Goal: Register for event/course

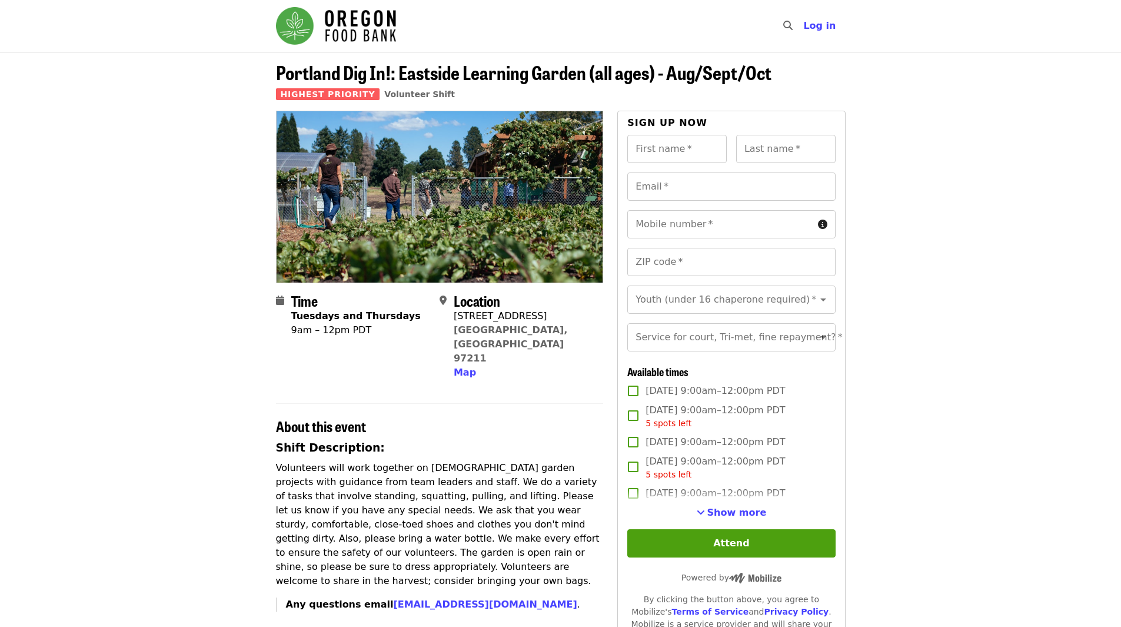
scroll to position [118, 0]
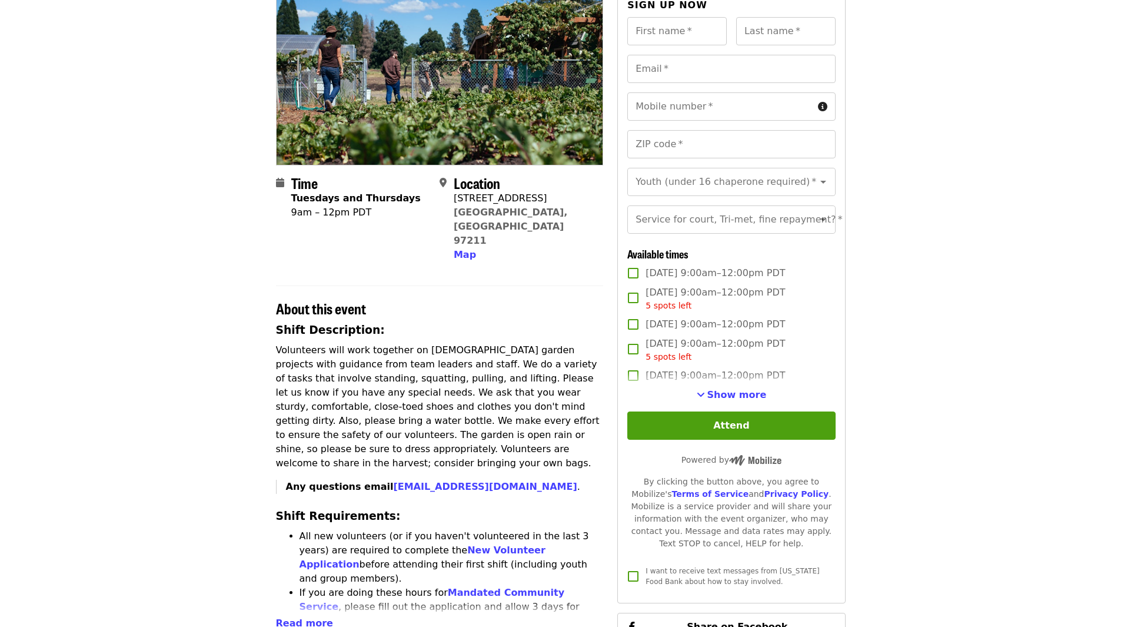
click at [734, 400] on span "Show more" at bounding box center [736, 394] width 59 height 11
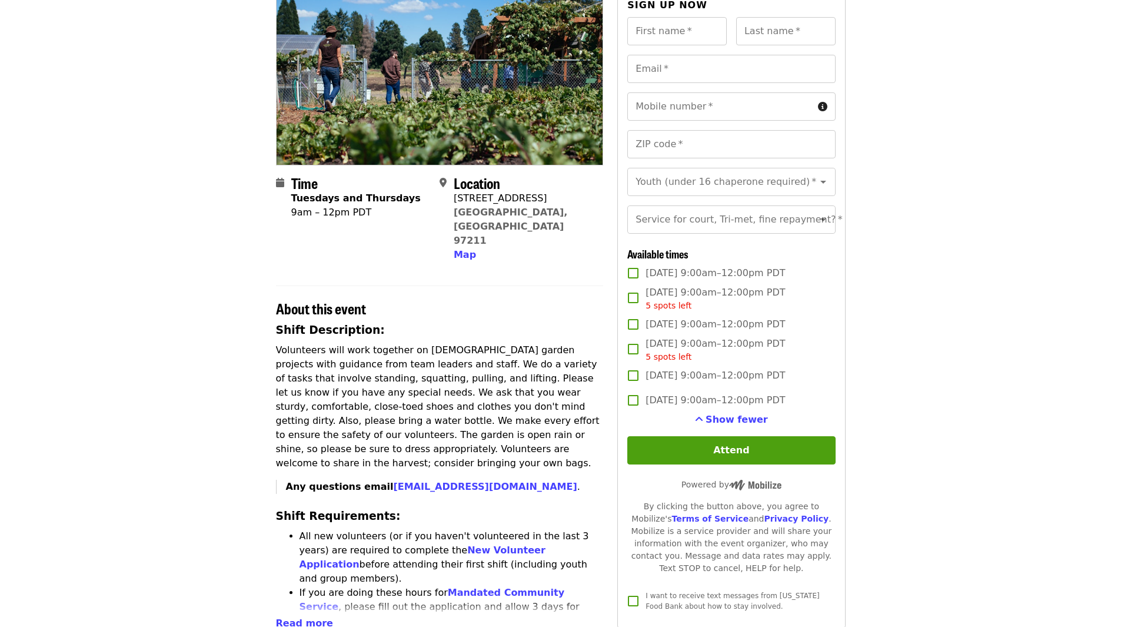
scroll to position [0, 0]
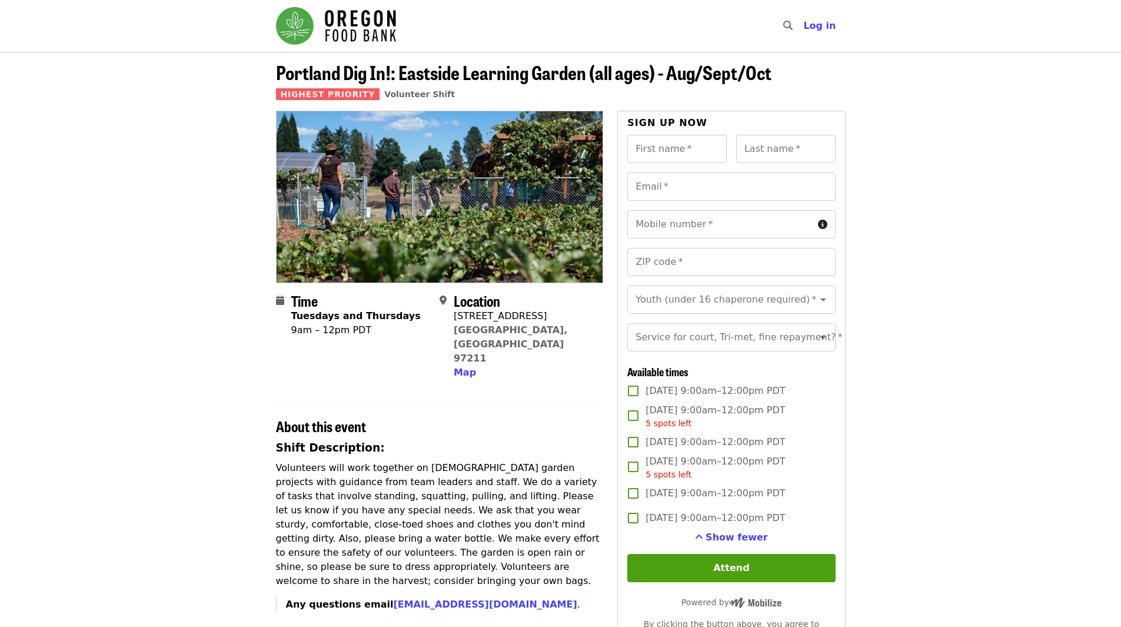
click at [293, 24] on img "Main navigation" at bounding box center [336, 26] width 120 height 38
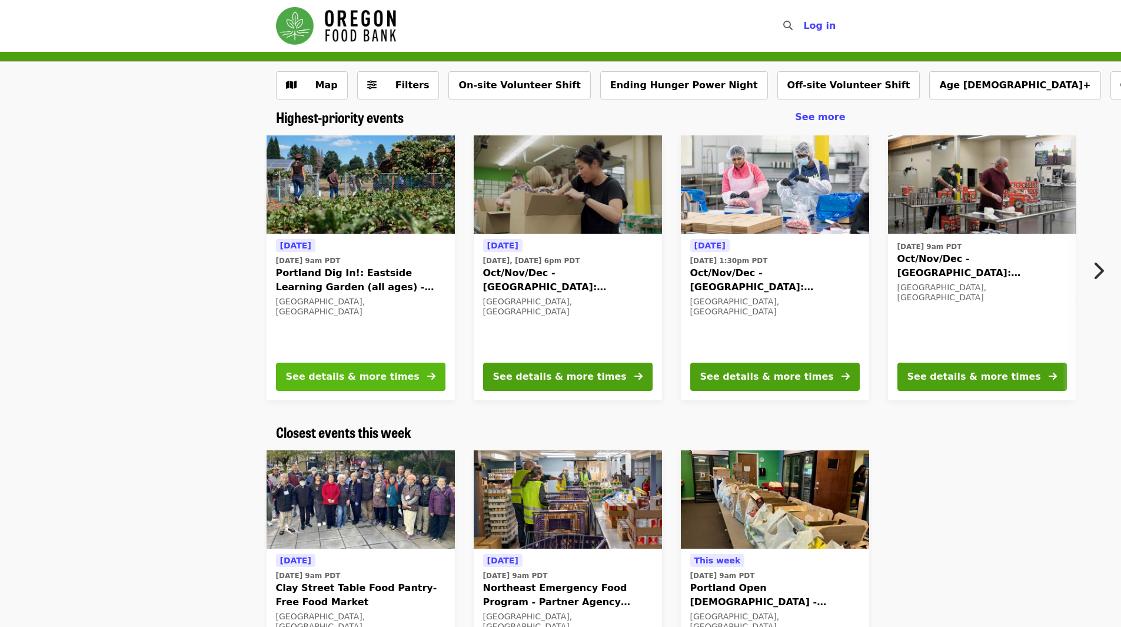
click at [410, 379] on button "See details & more times" at bounding box center [361, 377] width 170 height 28
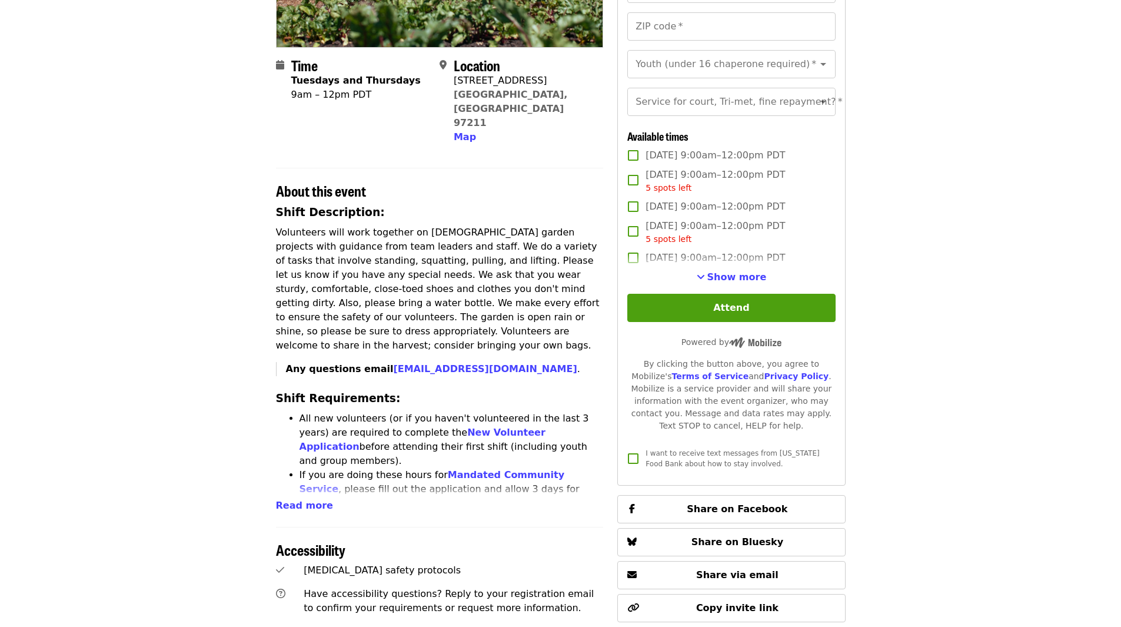
scroll to position [59, 0]
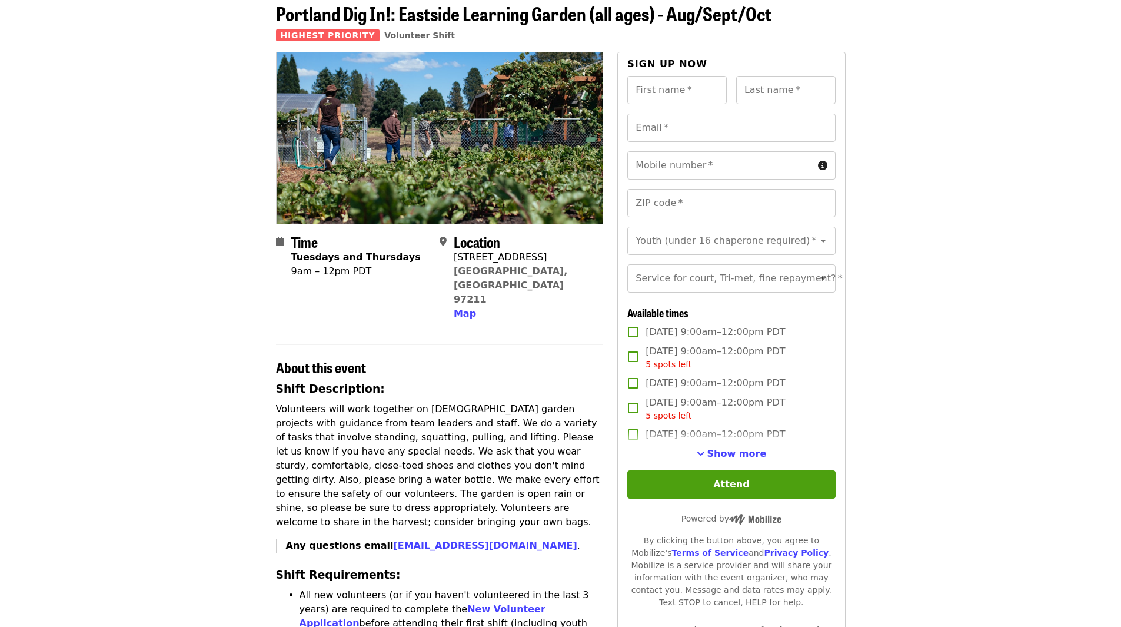
click at [393, 35] on span "Volunteer Shift" at bounding box center [419, 35] width 71 height 9
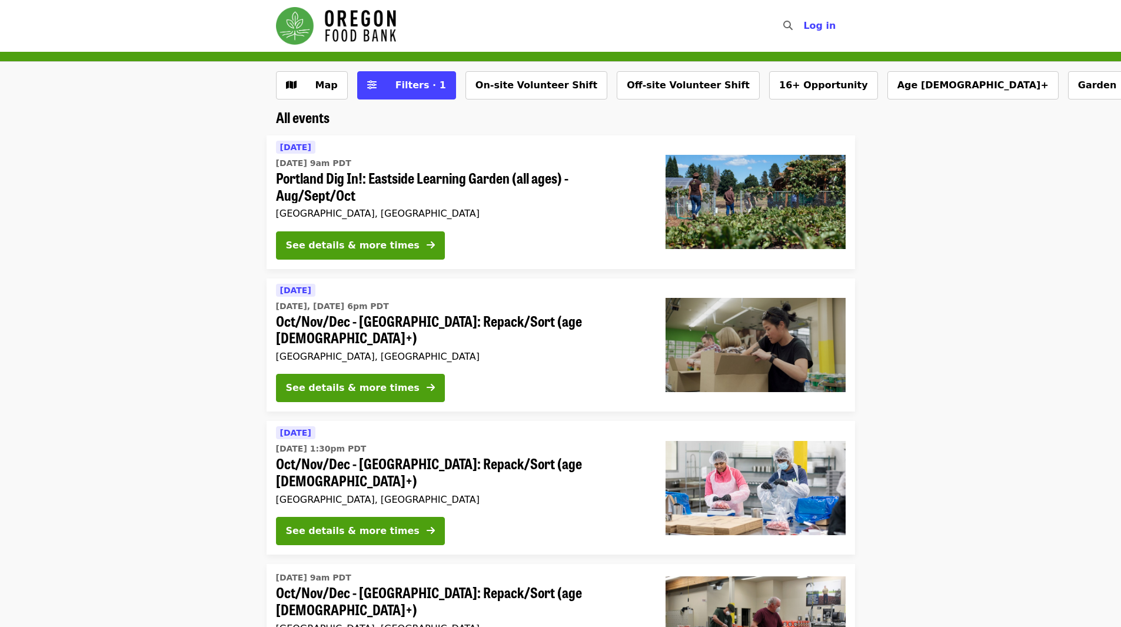
click at [793, 25] on icon "search icon" at bounding box center [787, 25] width 9 height 11
type input "******"
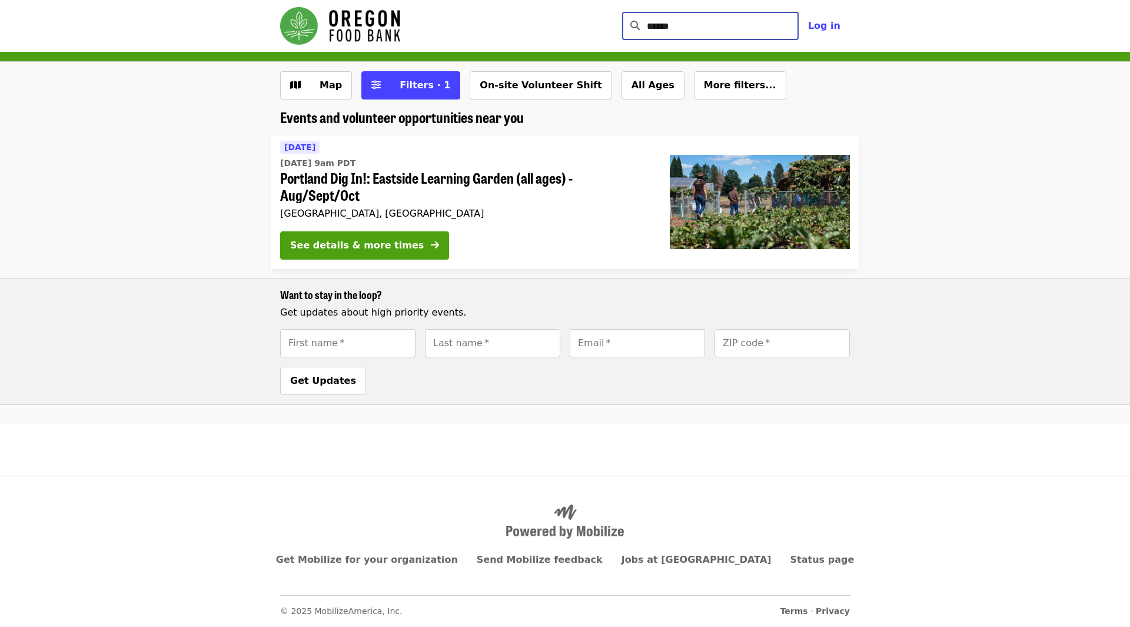
click at [446, 173] on span "Portland Dig In!: Eastside Learning Garden (all ages) - Aug/Sept/Oct" at bounding box center [465, 187] width 371 height 34
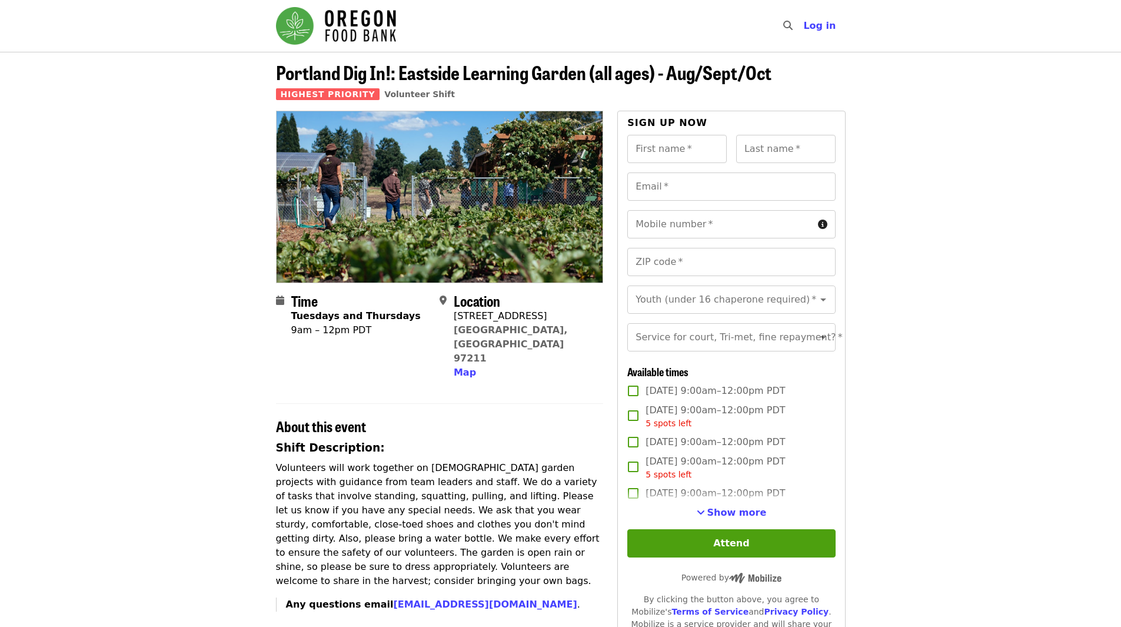
scroll to position [118, 0]
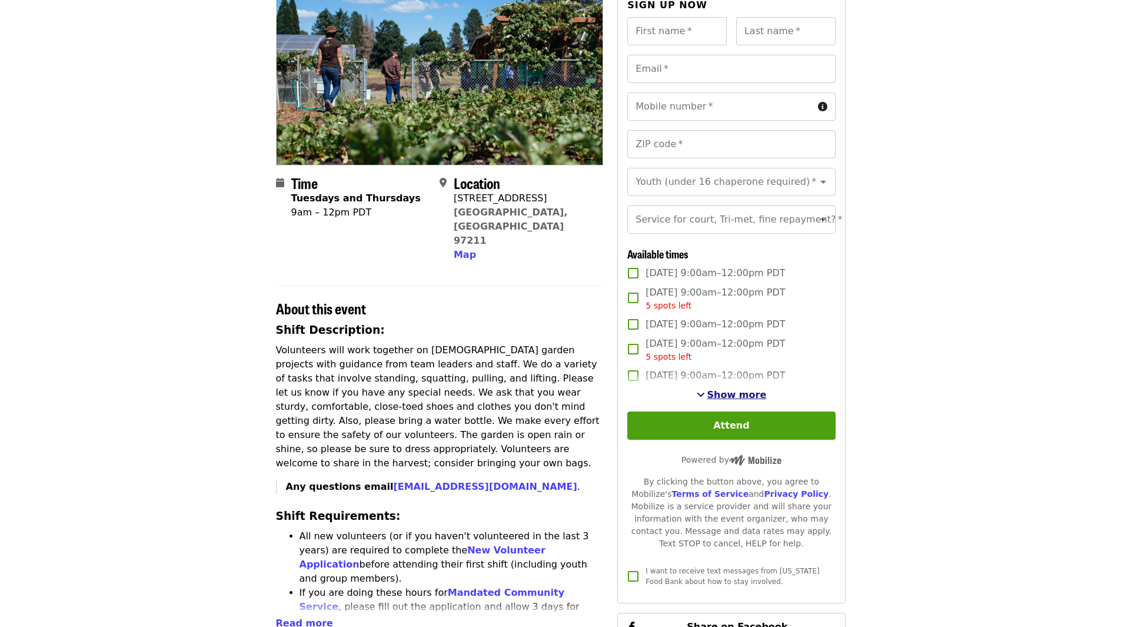
click at [746, 400] on span "Show more" at bounding box center [736, 394] width 59 height 11
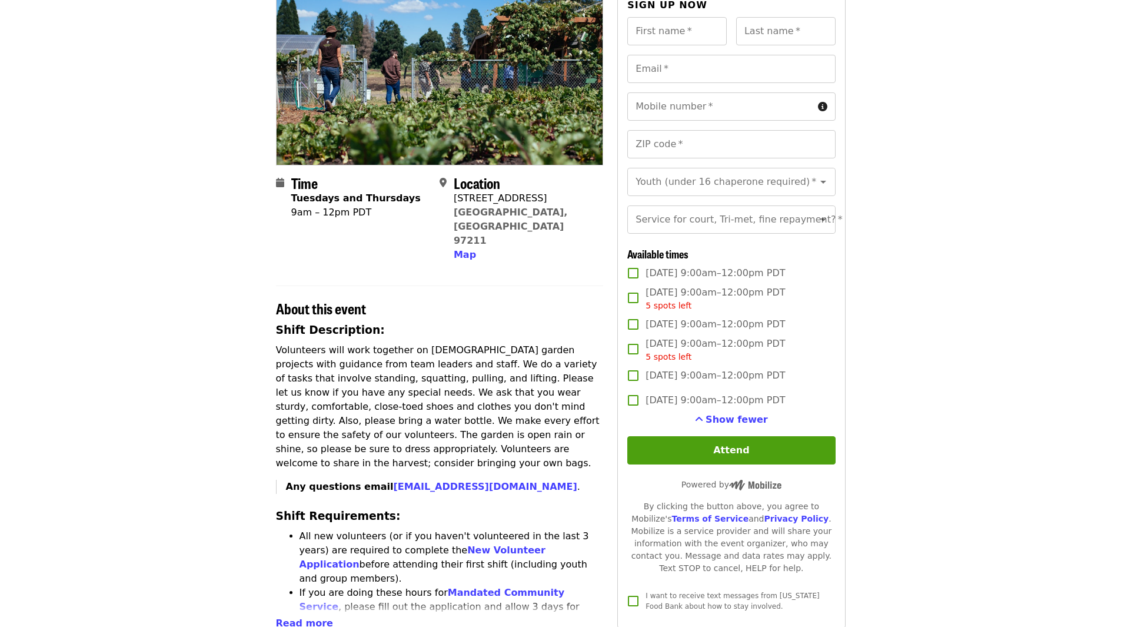
scroll to position [0, 0]
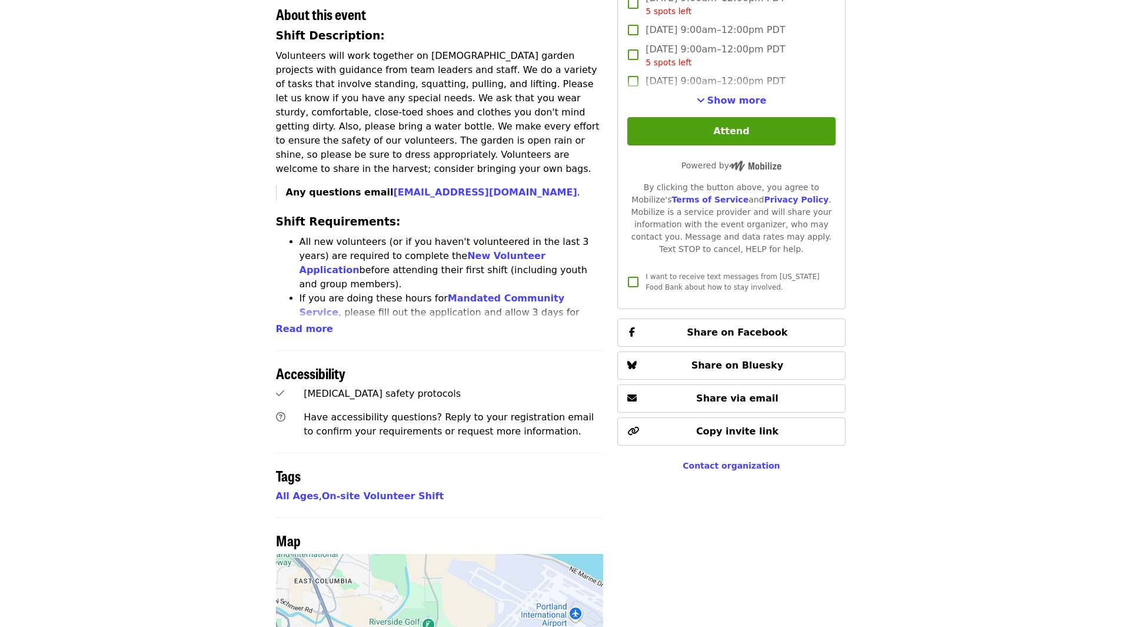
scroll to position [681, 0]
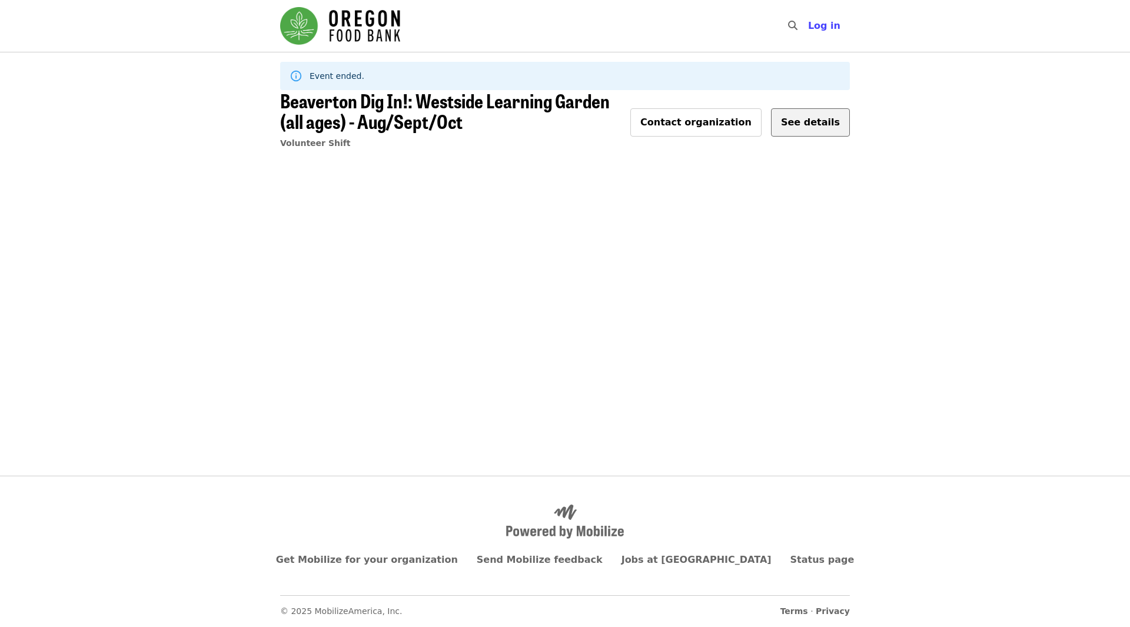
click at [816, 124] on span "See details" at bounding box center [810, 122] width 59 height 11
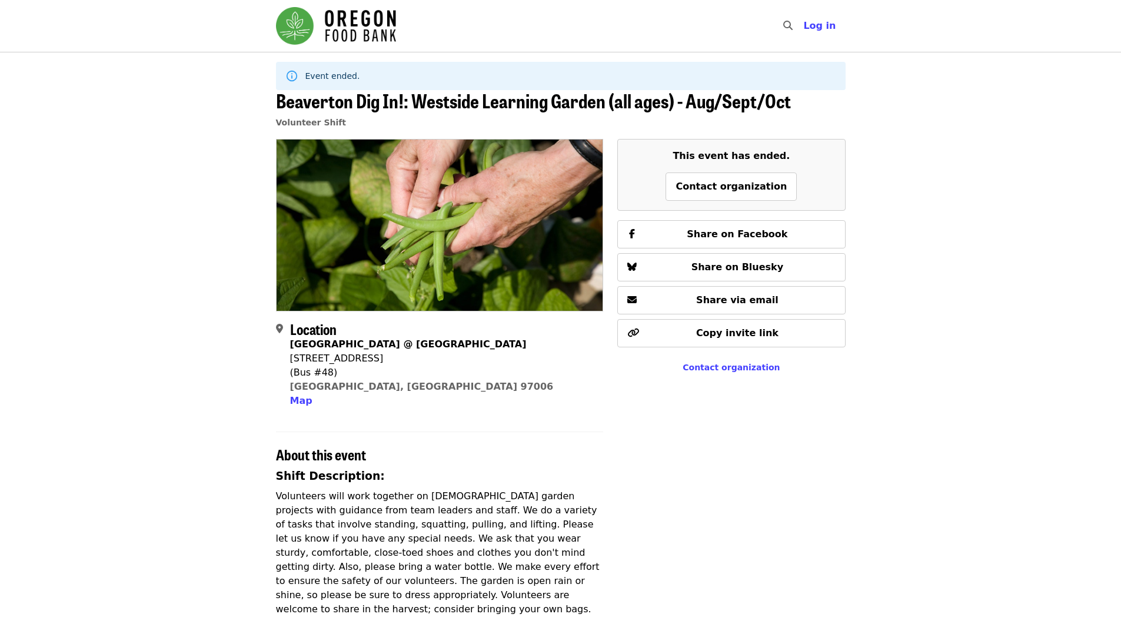
scroll to position [353, 0]
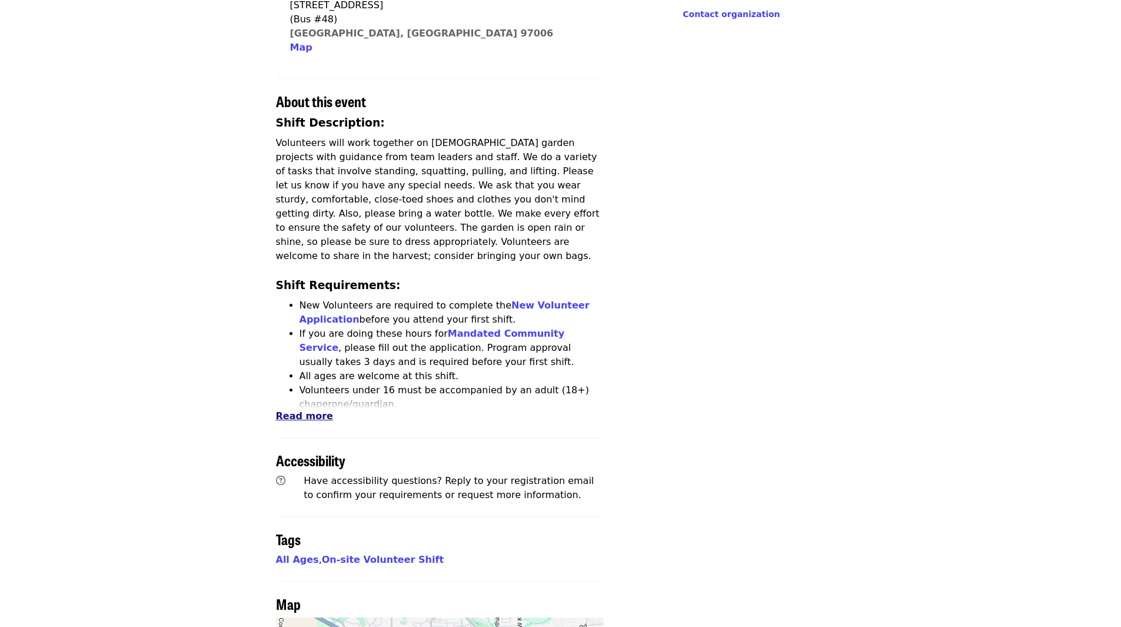
click at [290, 414] on span "Read more" at bounding box center [304, 415] width 57 height 11
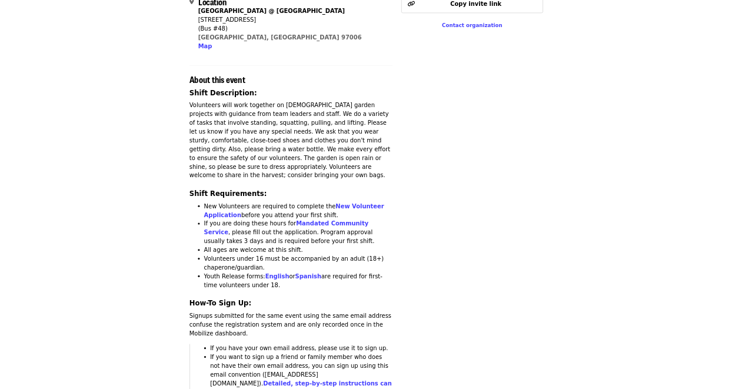
scroll to position [0, 0]
